Goal: Check status

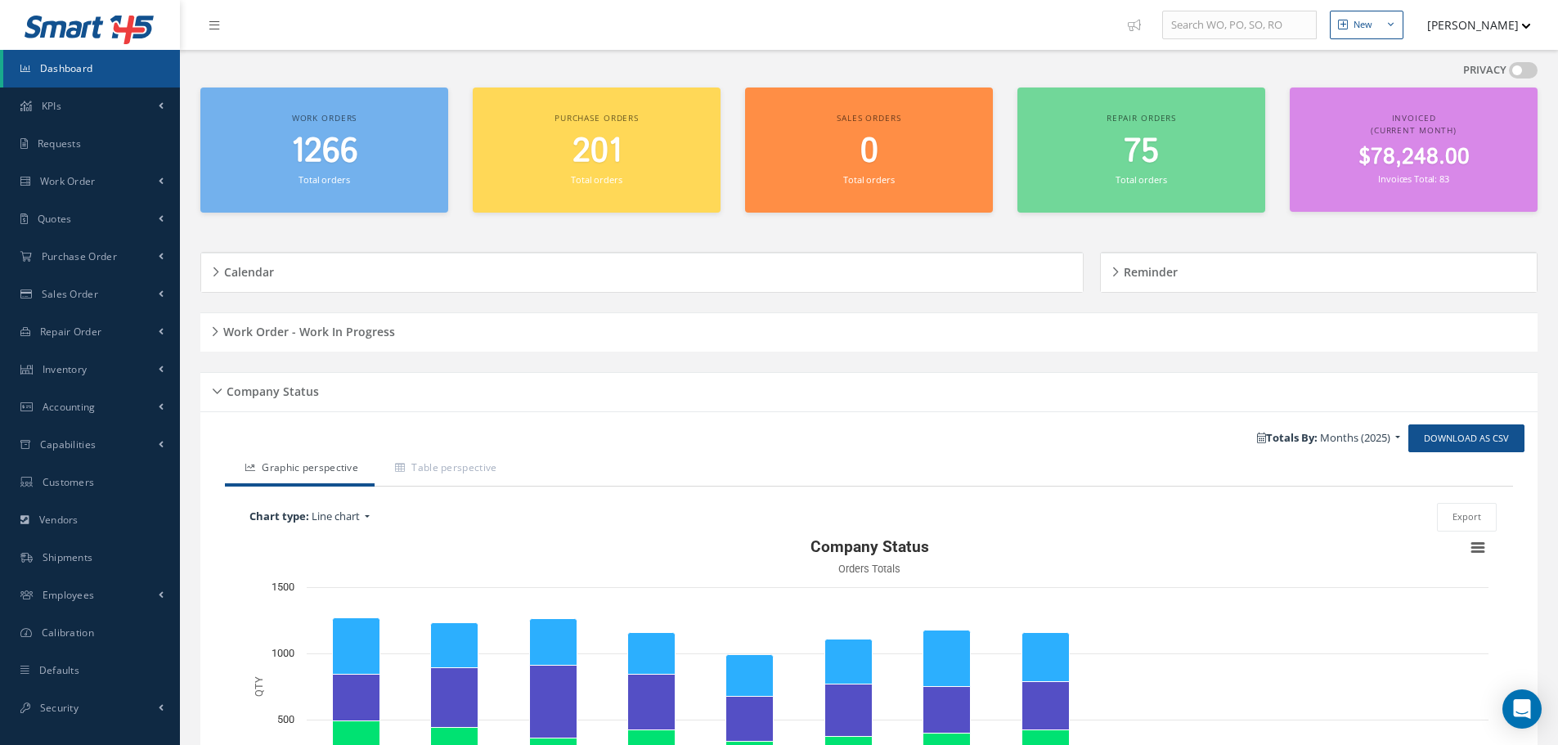
scroll to position [195, 0]
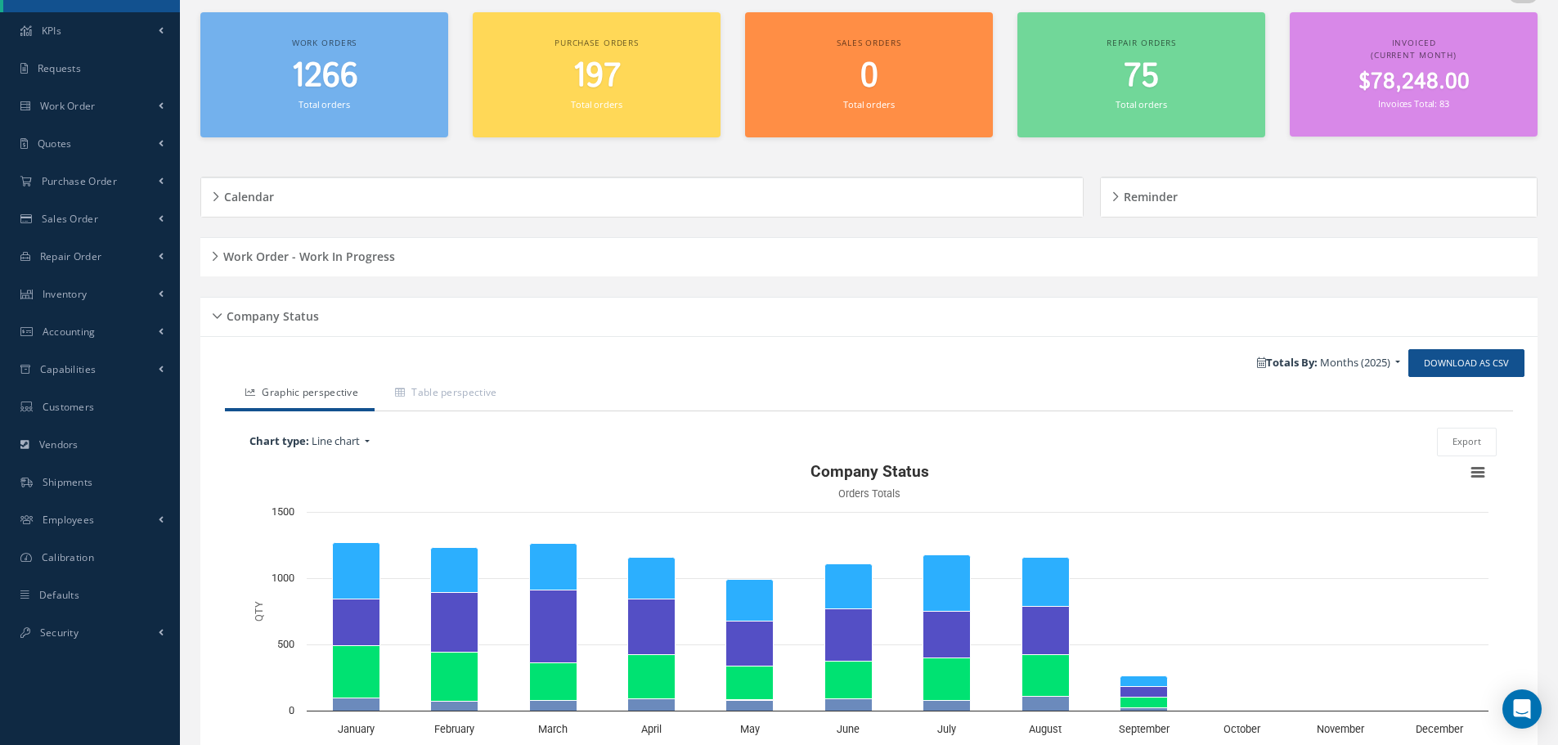
scroll to position [164, 0]
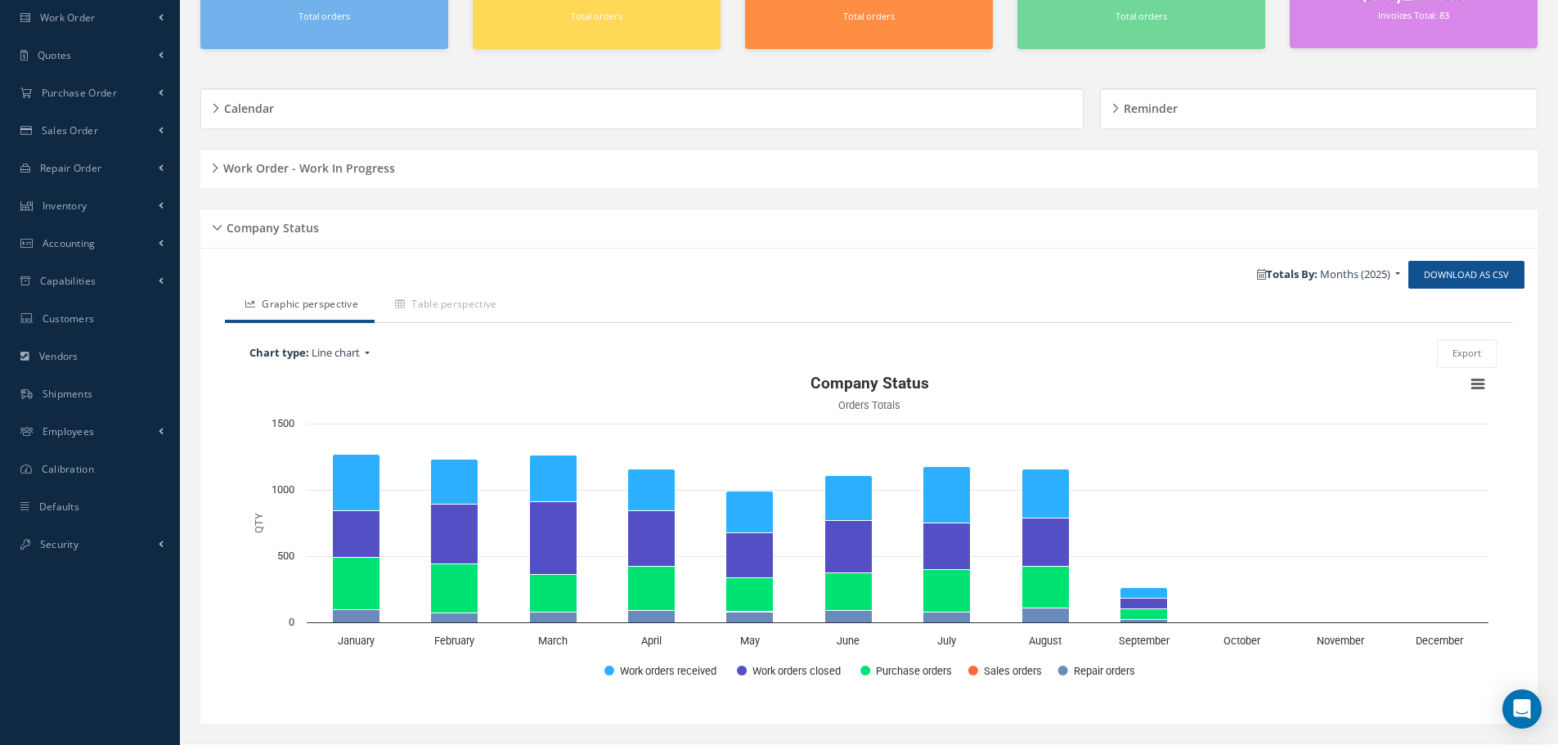
click at [218, 228] on div "Company Status" at bounding box center [868, 228] width 1337 height 25
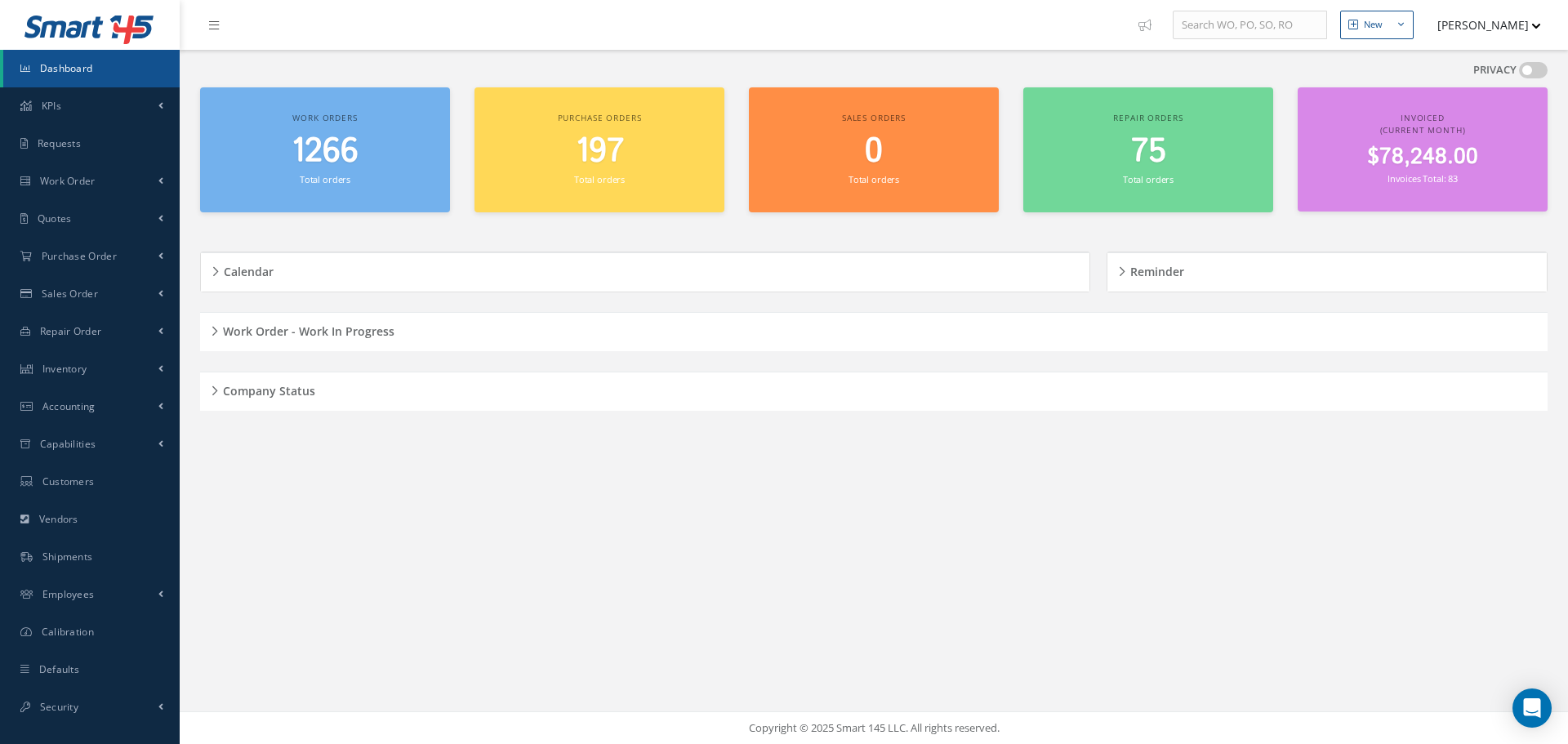
click at [222, 330] on h5 "Work Order - Work In Progress" at bounding box center [306, 330] width 177 height 20
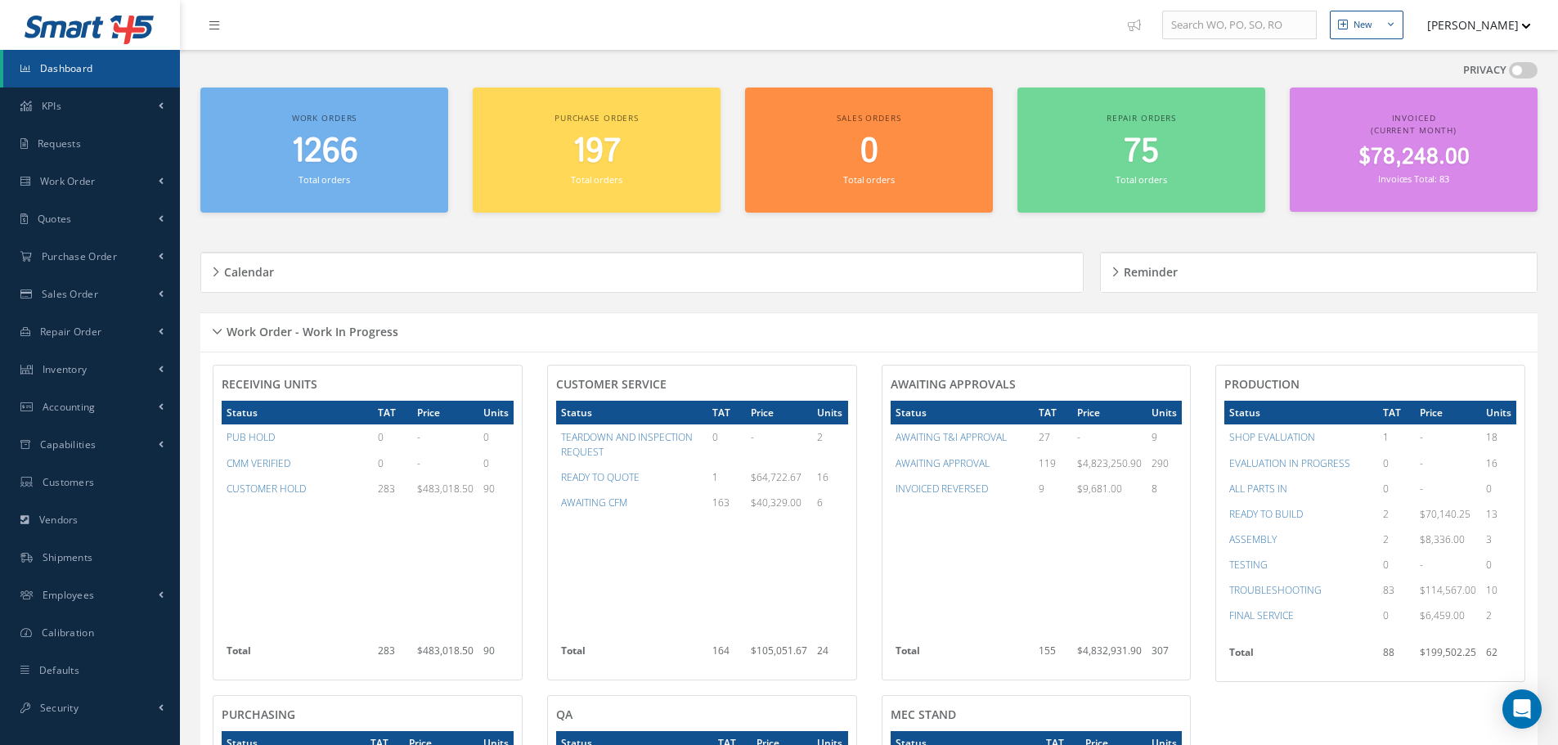
click at [218, 329] on div "Work Order - Work In Progress" at bounding box center [868, 332] width 1337 height 25
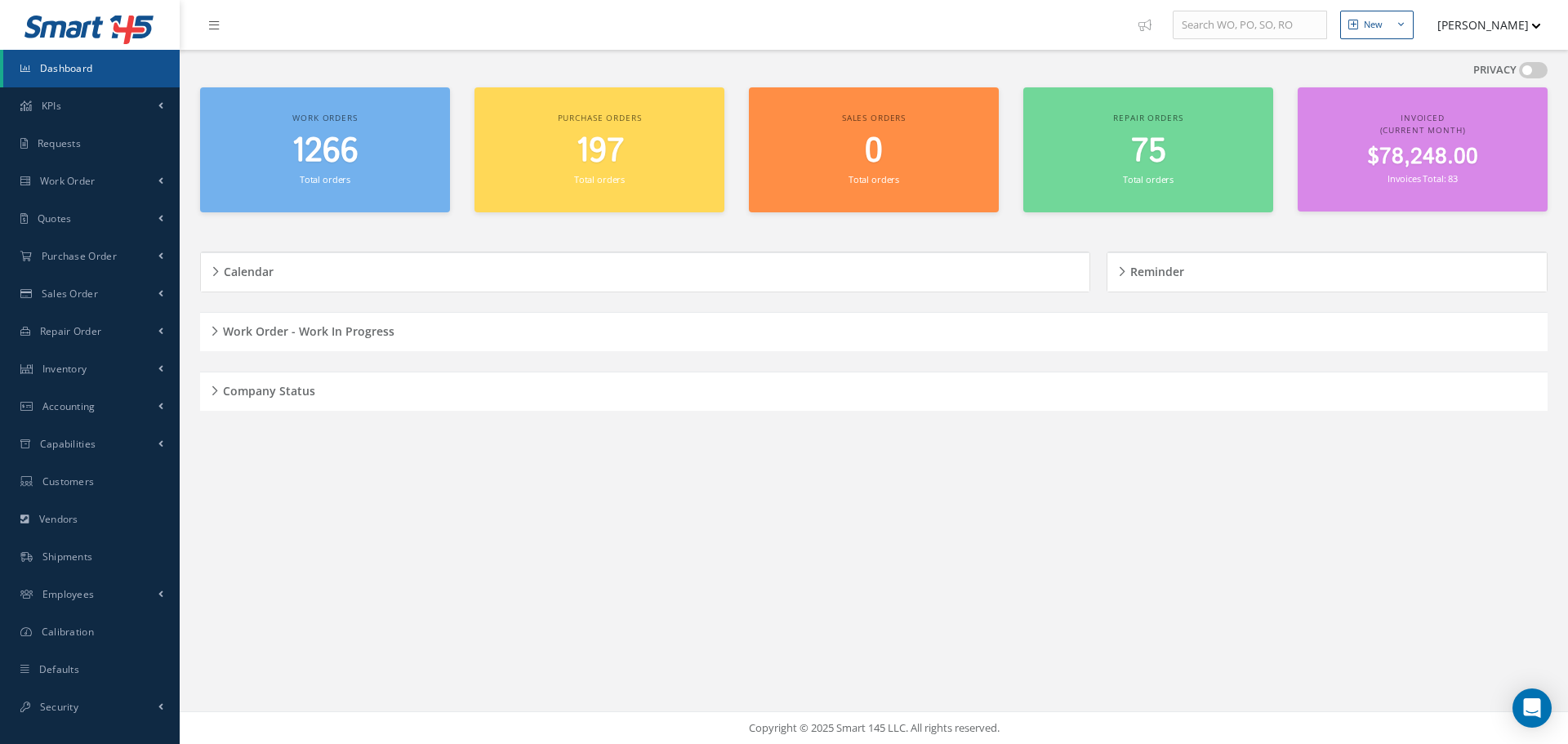
click at [211, 328] on div "Work Order - Work In Progress" at bounding box center [873, 332] width 1347 height 25
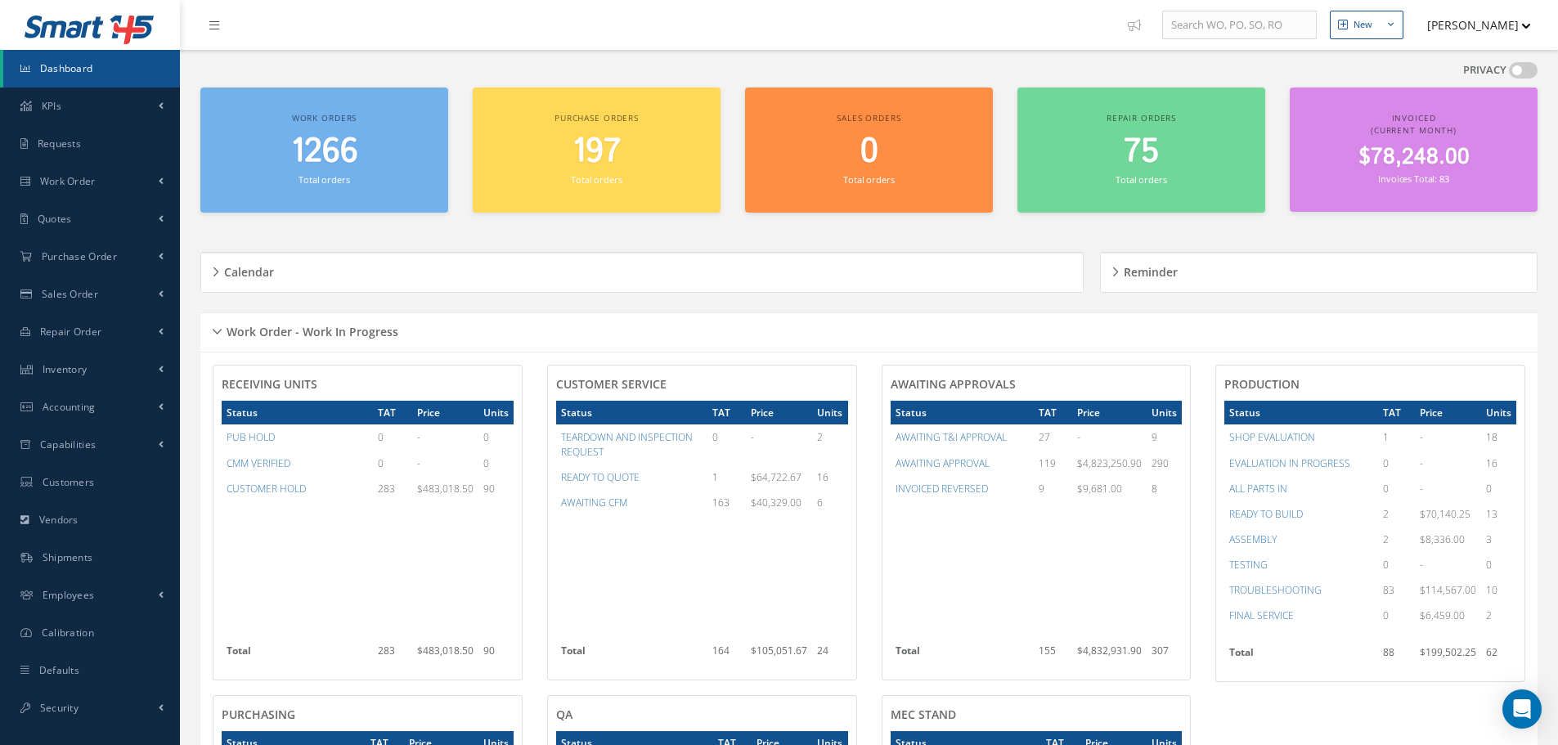
click at [218, 327] on div "Work Order - Work In Progress" at bounding box center [868, 332] width 1337 height 25
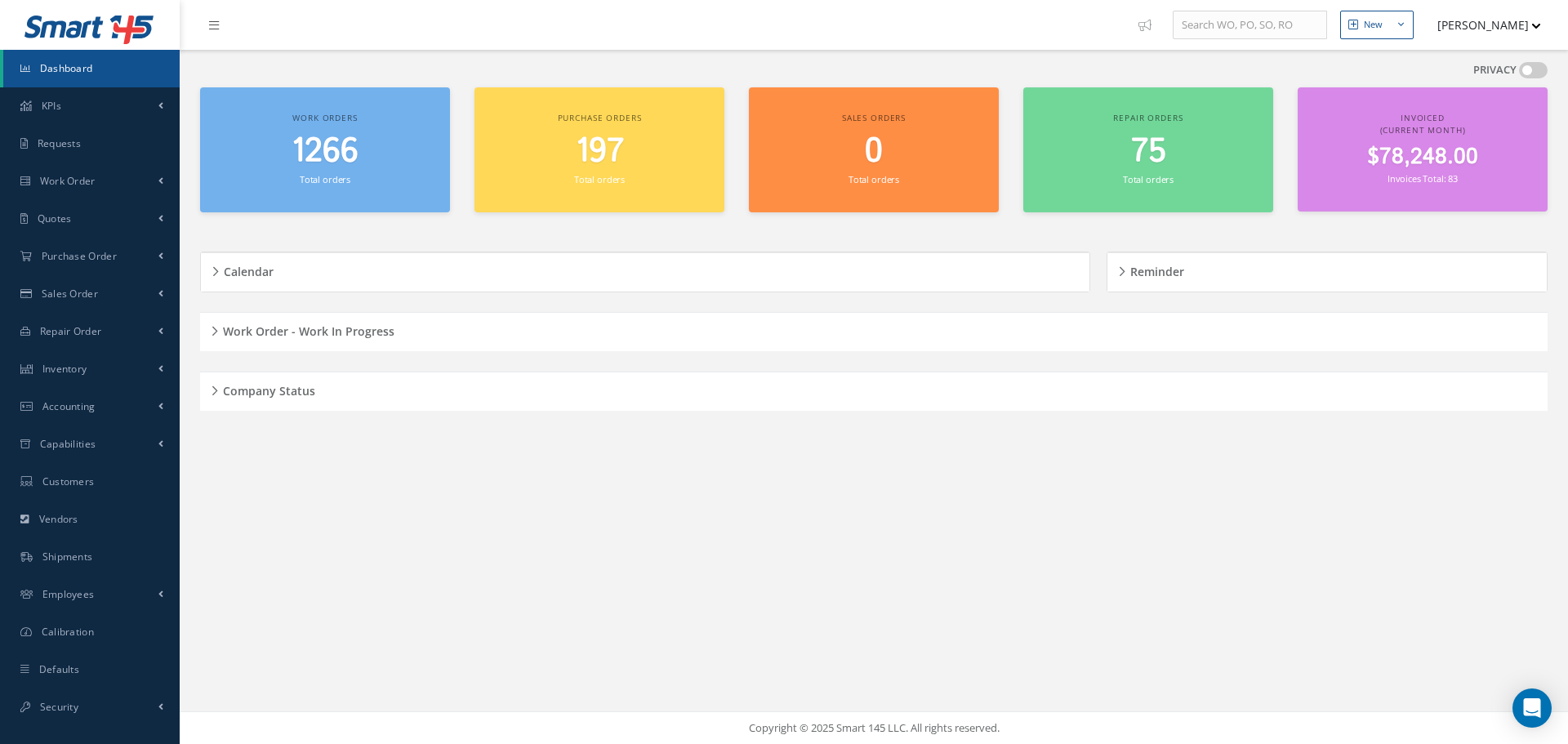
click at [329, 456] on div "PRIVACY See your dashboard information by turning privacy off Work orders 1266 …" at bounding box center [874, 257] width 1364 height 414
click at [218, 392] on h5 "Company Status" at bounding box center [266, 388] width 97 height 20
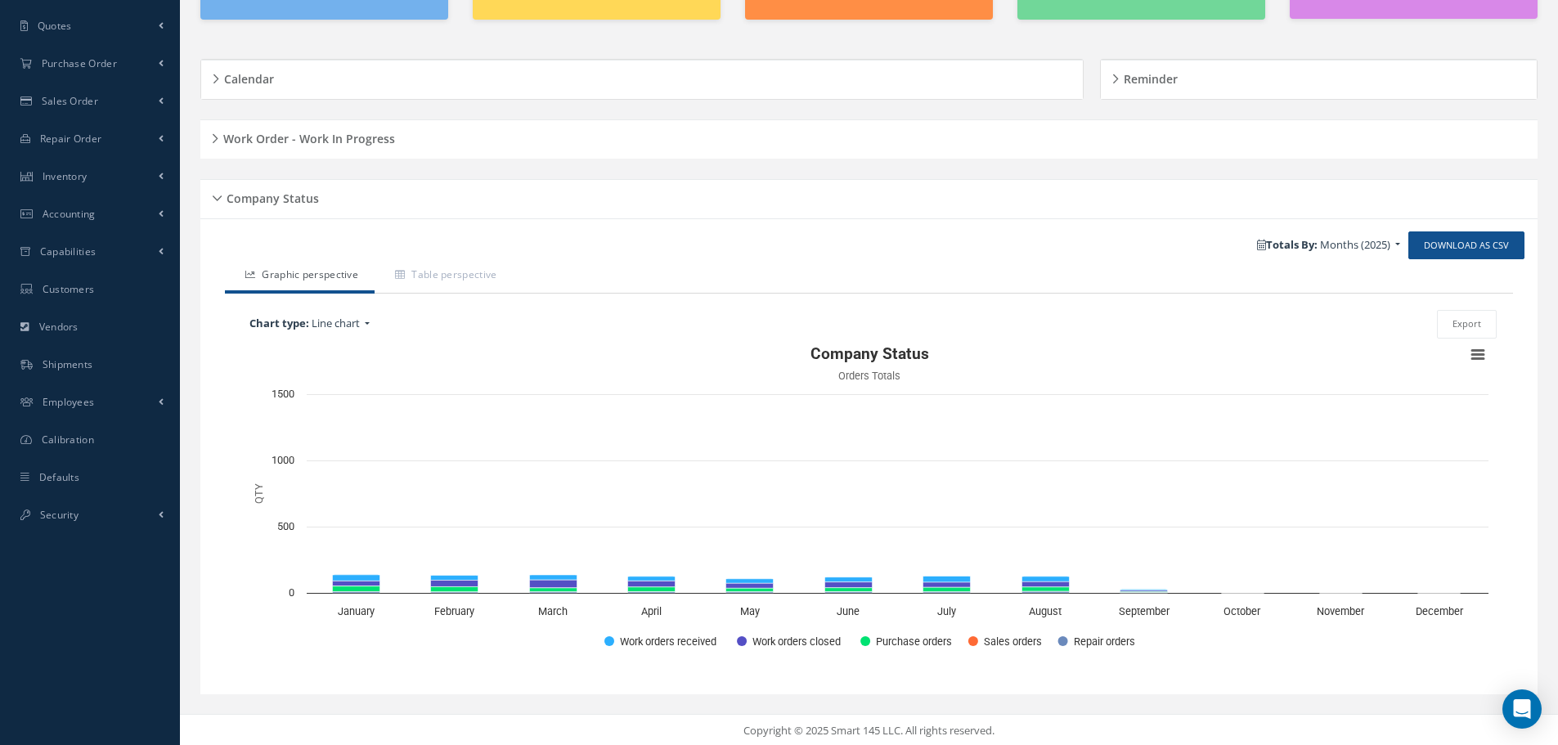
scroll to position [195, 0]
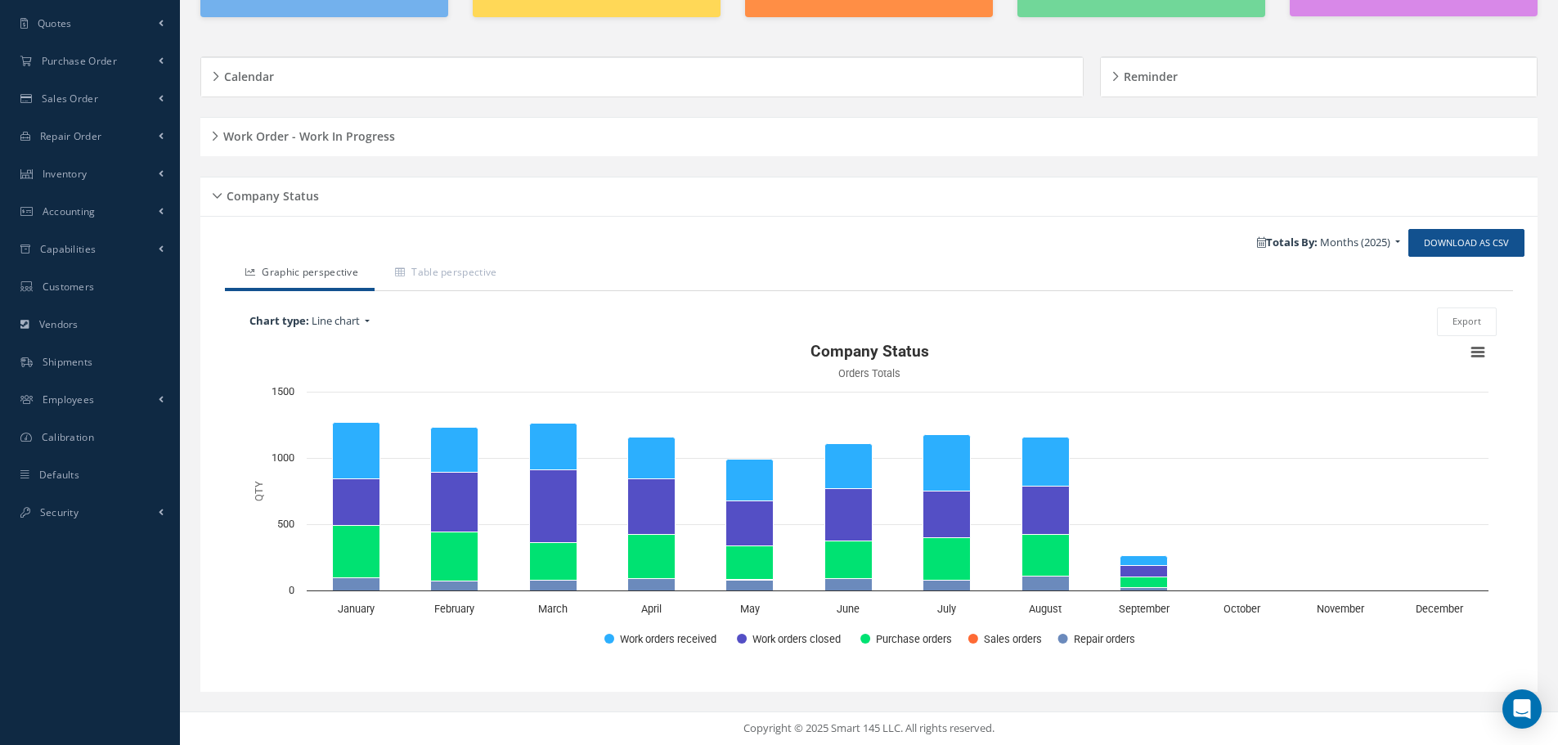
click at [216, 195] on div "Company Status" at bounding box center [868, 196] width 1337 height 25
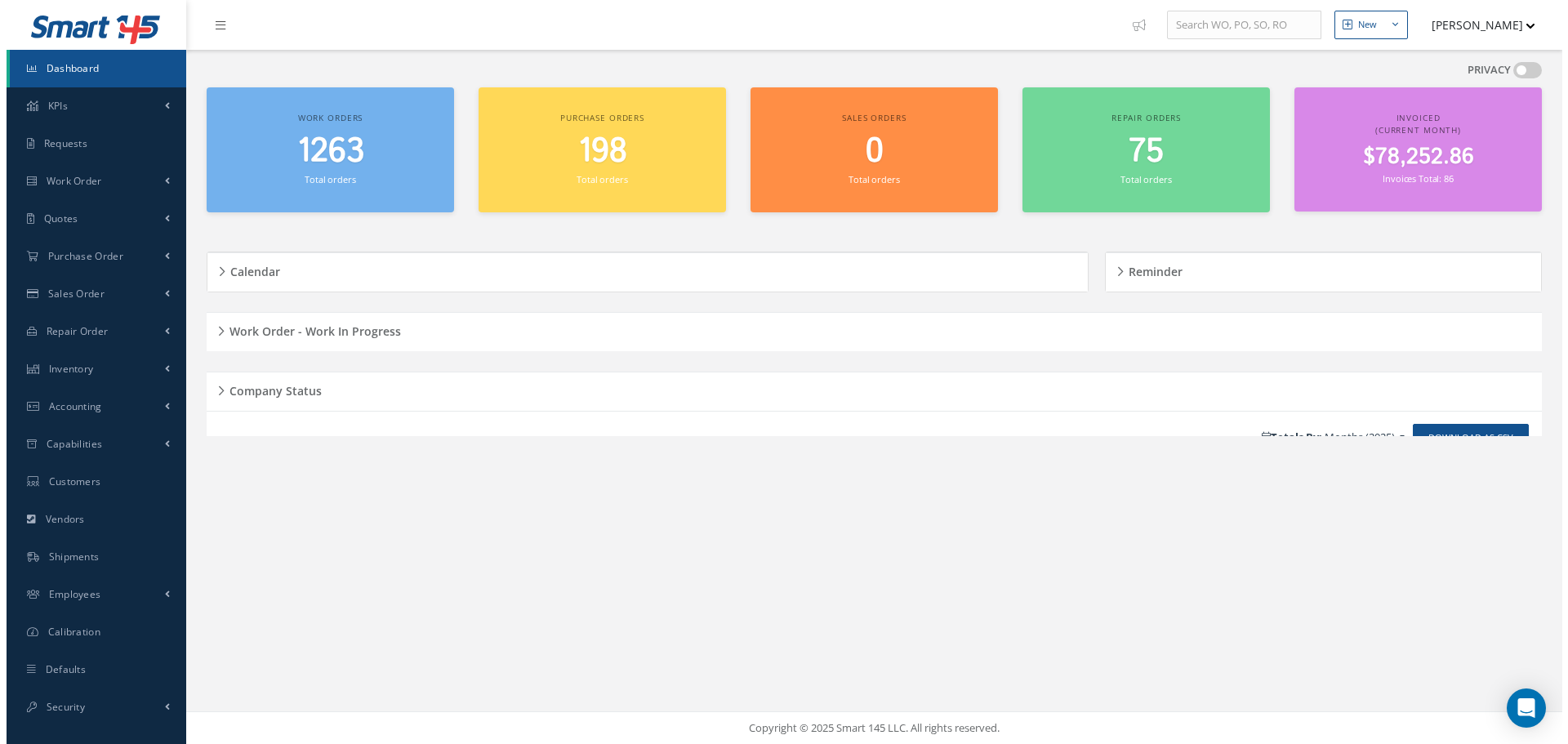
scroll to position [0, 0]
